Goal: Submit feedback/report problem

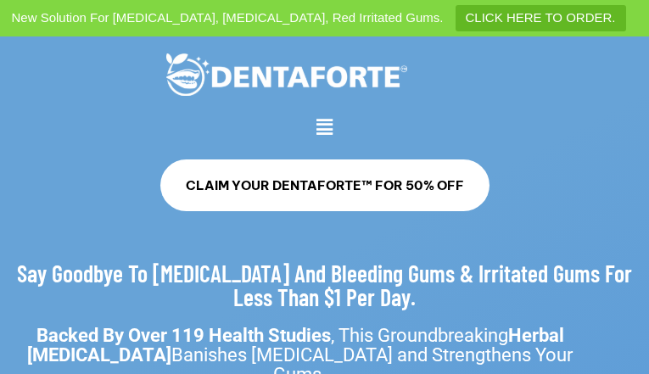
type input "**********"
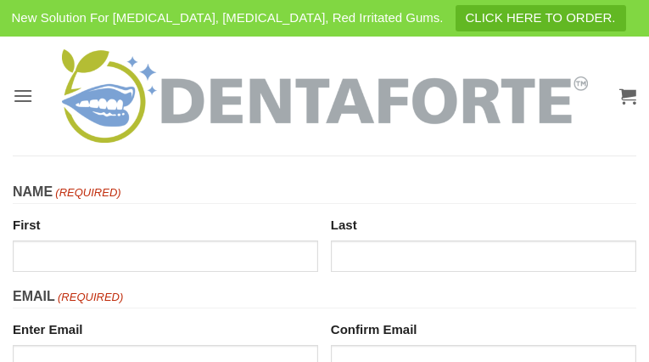
type input "*********"
type input "**********"
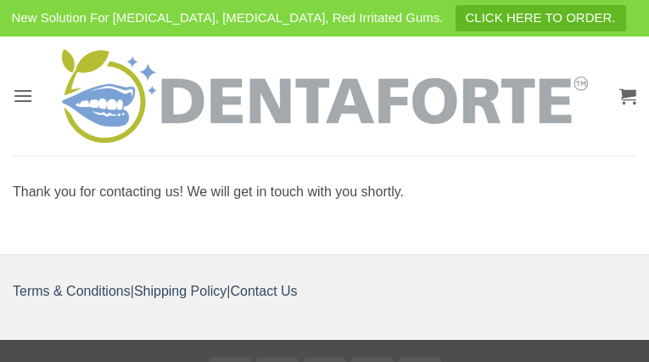
type input "**********"
